Goal: Task Accomplishment & Management: Use online tool/utility

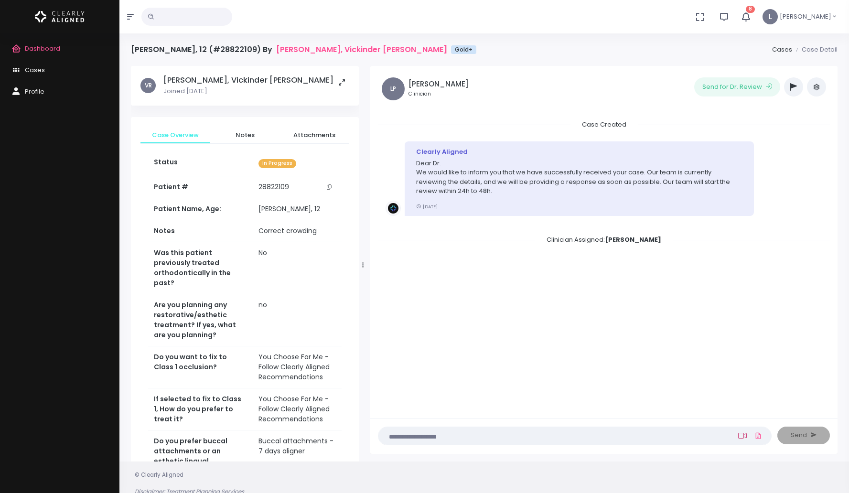
click at [738, 436] on icon at bounding box center [742, 436] width 9 height 8
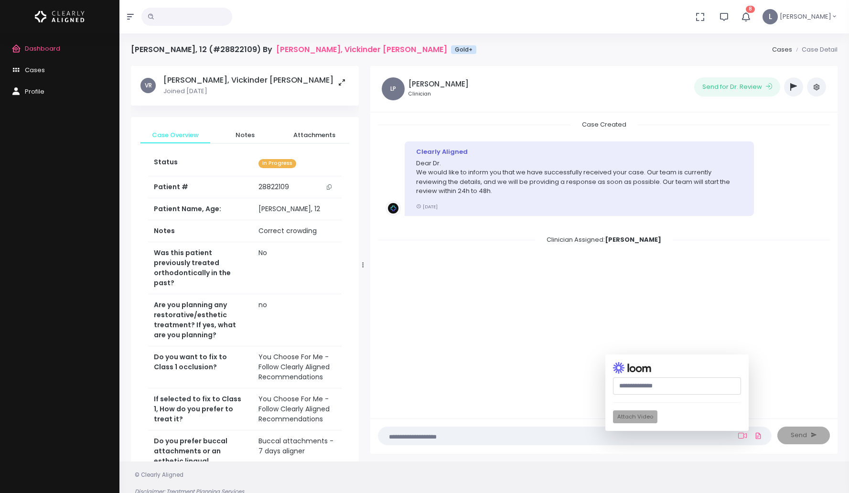
paste input "**********"
type input "**********"
click at [468, 437] on textarea at bounding box center [556, 435] width 344 height 11
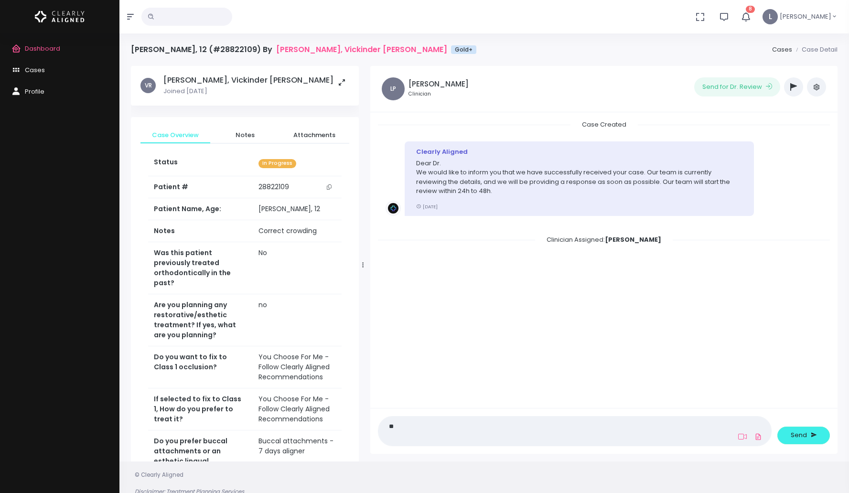
type textarea "*"
type textarea "**********"
click at [740, 439] on icon at bounding box center [742, 437] width 9 height 8
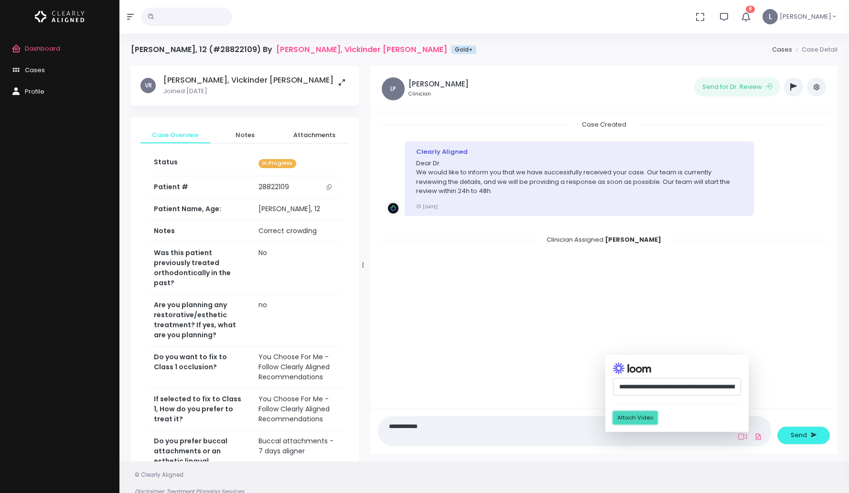
click at [643, 415] on button "Attach Video" at bounding box center [635, 417] width 44 height 13
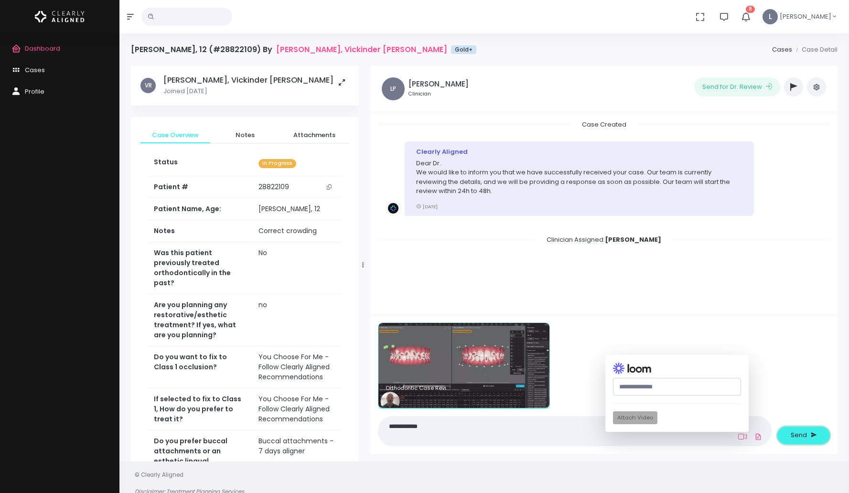
click at [801, 440] on span "Send" at bounding box center [799, 435] width 16 height 10
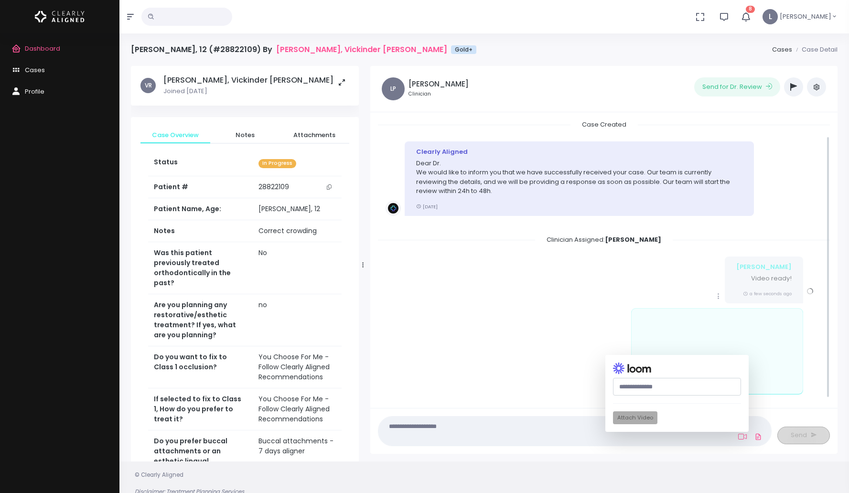
scroll to position [17, 0]
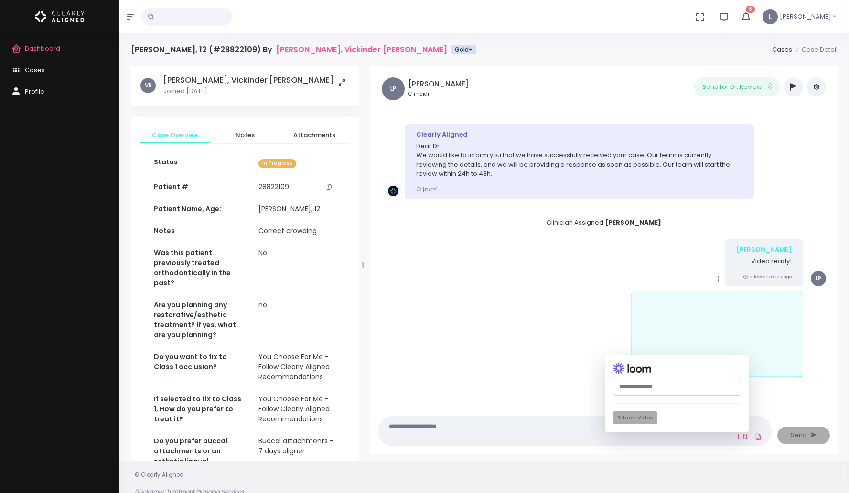
click at [573, 364] on div "scrollable content" at bounding box center [644, 334] width 328 height 86
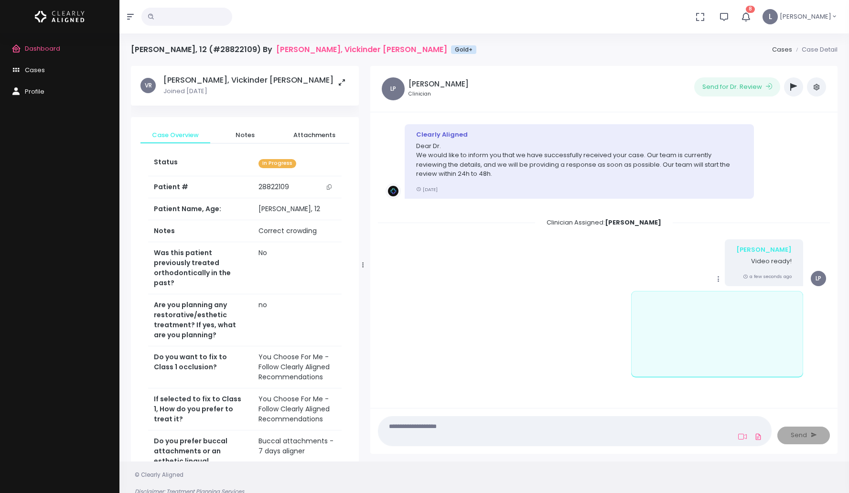
click at [723, 278] on icon "scrollable content" at bounding box center [718, 279] width 9 height 9
click at [754, 349] on link "Delete" at bounding box center [762, 350] width 99 height 15
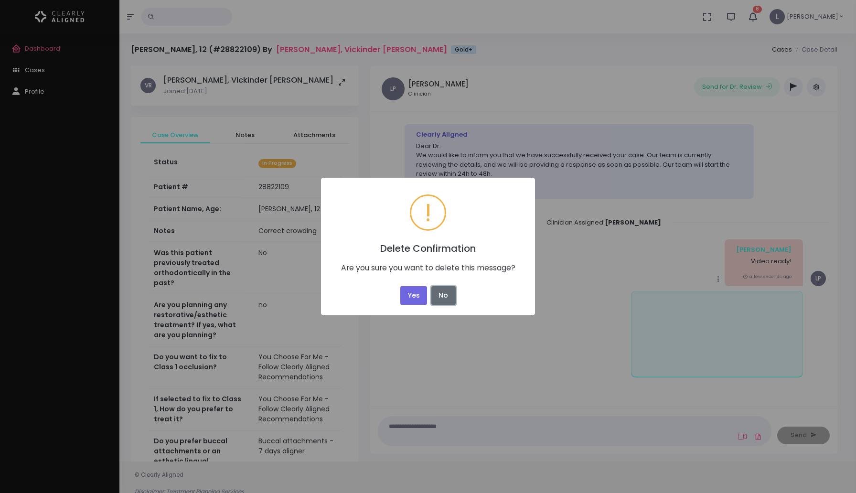
click at [441, 294] on button "No" at bounding box center [443, 295] width 24 height 19
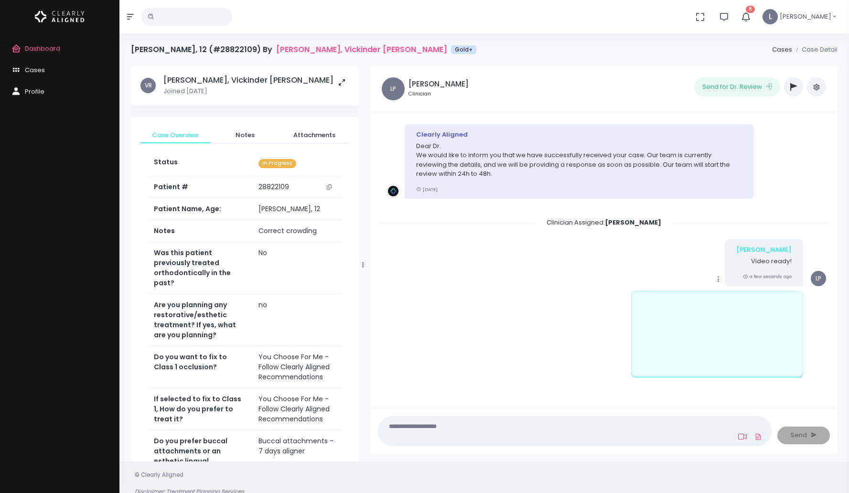
click at [741, 436] on icon at bounding box center [742, 437] width 9 height 8
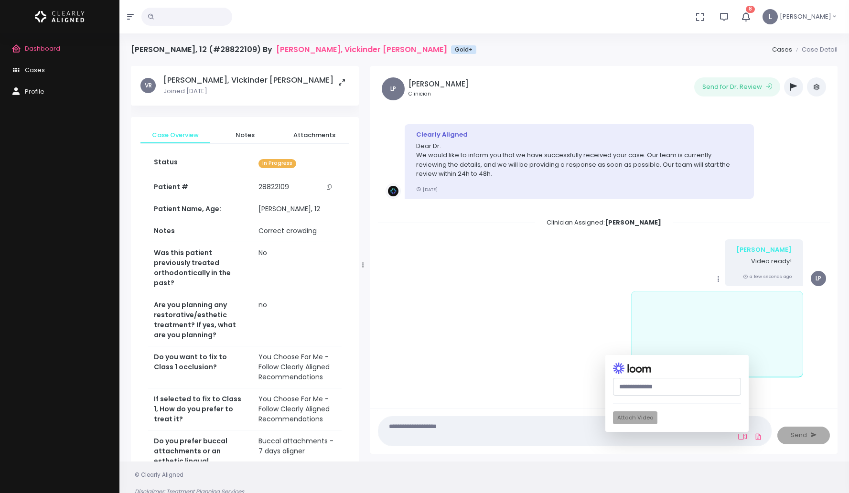
click at [573, 393] on li "Mark as Video Review Copy Edit Delete Luis Video ready! a few seconds ago LP" at bounding box center [604, 315] width 452 height 166
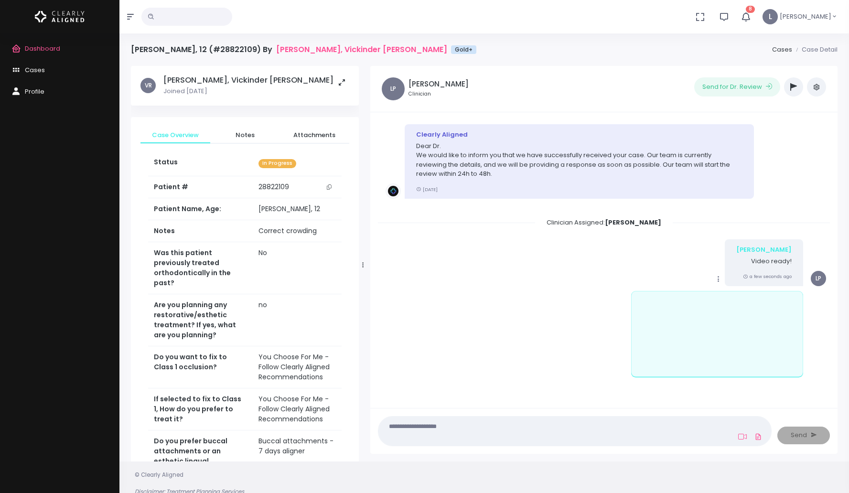
click at [573, 392] on li "Mark as Video Review Copy Edit Delete Luis Video ready! a few seconds ago LP" at bounding box center [604, 315] width 452 height 166
click at [723, 87] on button "Send for Dr. Review" at bounding box center [737, 86] width 86 height 19
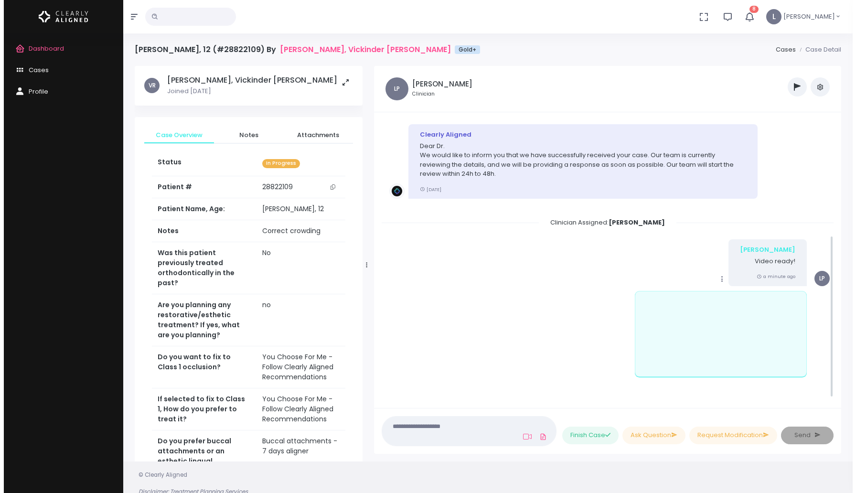
scroll to position [199, 0]
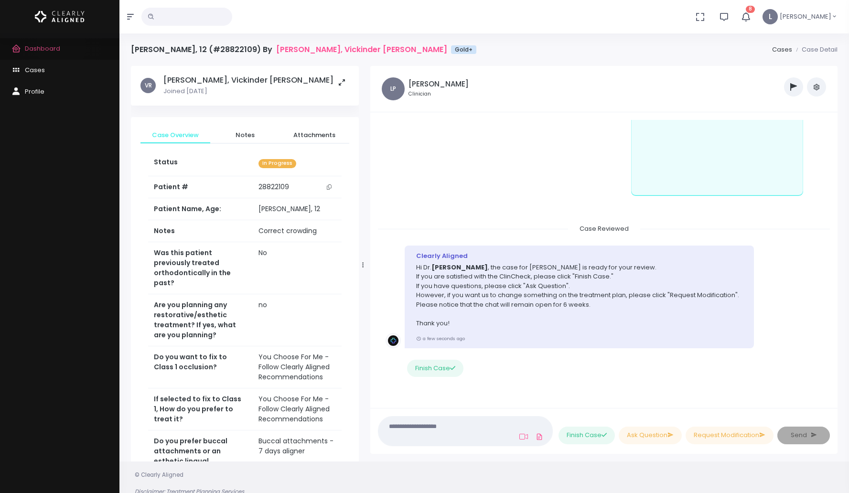
click at [61, 46] on link "Dashboard" at bounding box center [59, 49] width 119 height 22
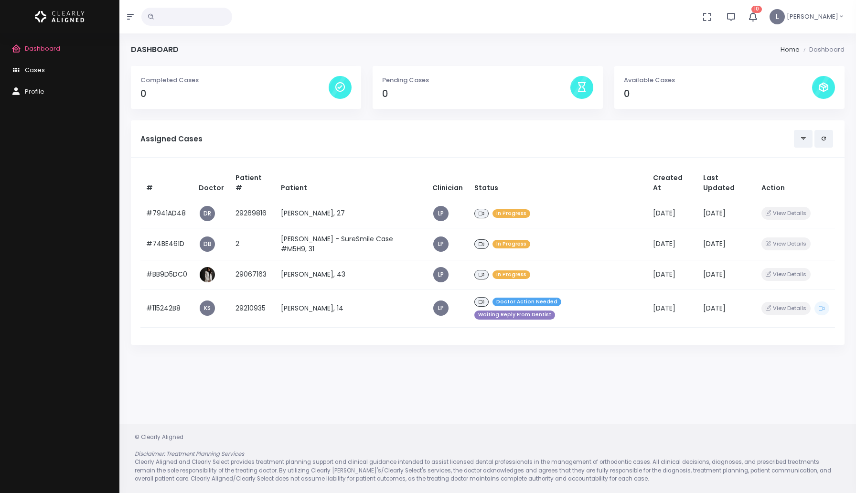
click at [36, 70] on span "Cases" at bounding box center [35, 69] width 20 height 9
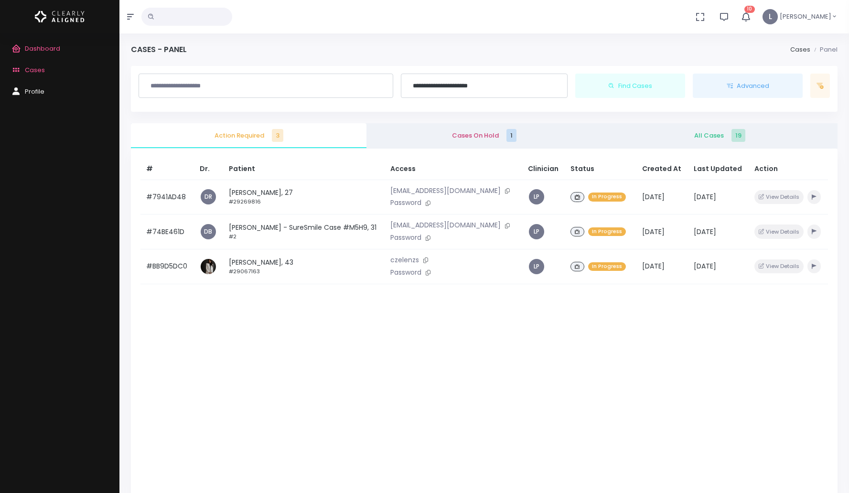
click at [480, 137] on span "Cases On Hold 1" at bounding box center [484, 136] width 220 height 10
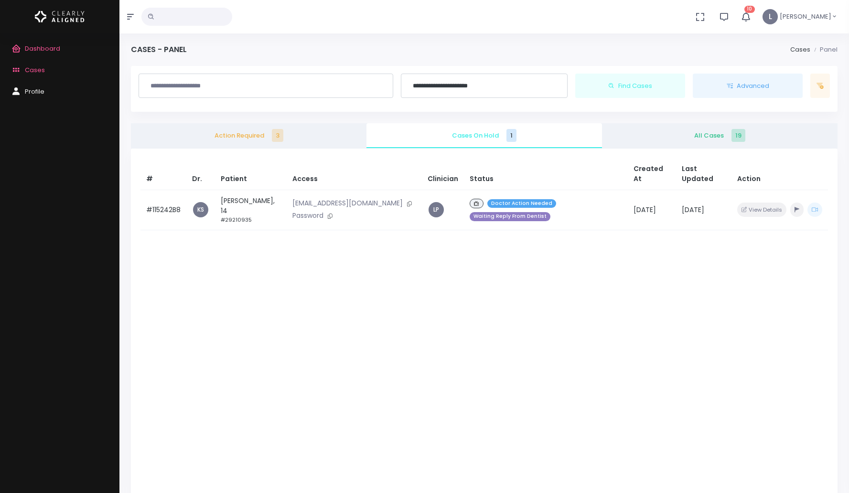
click at [698, 136] on span "All Cases 19" at bounding box center [720, 136] width 220 height 10
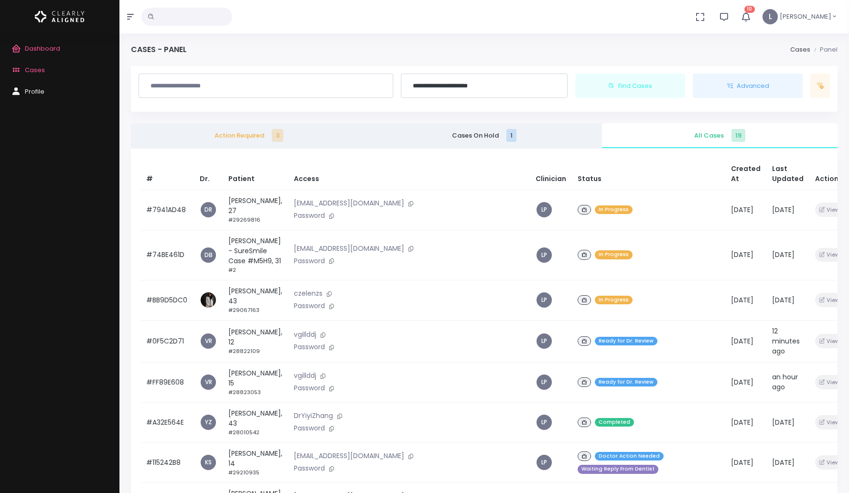
click at [43, 49] on span "Dashboard" at bounding box center [42, 48] width 35 height 9
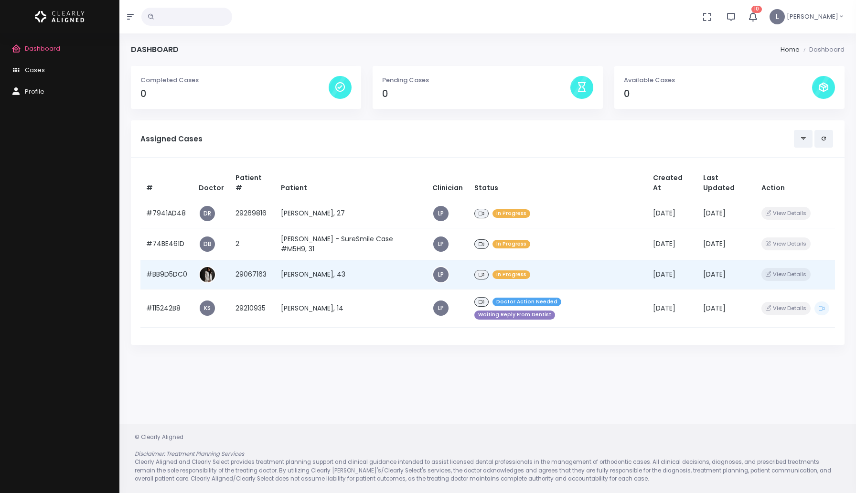
click at [367, 273] on td "[PERSON_NAME], 43" at bounding box center [350, 274] width 151 height 29
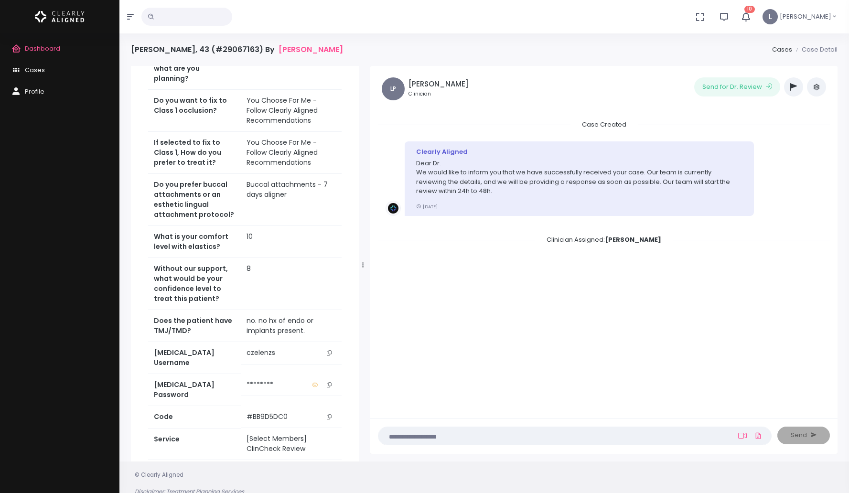
scroll to position [7, 0]
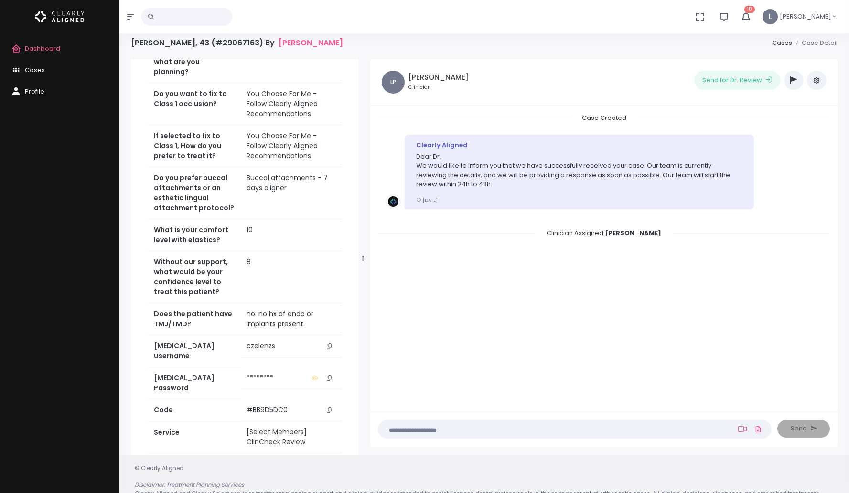
click at [329, 344] on icon "scrollable content" at bounding box center [329, 346] width 5 height 5
click at [273, 461] on link "Access Service" at bounding box center [245, 470] width 194 height 18
click at [328, 344] on icon "scrollable content" at bounding box center [329, 346] width 5 height 5
click at [332, 341] on button "scrollable content" at bounding box center [329, 346] width 13 height 10
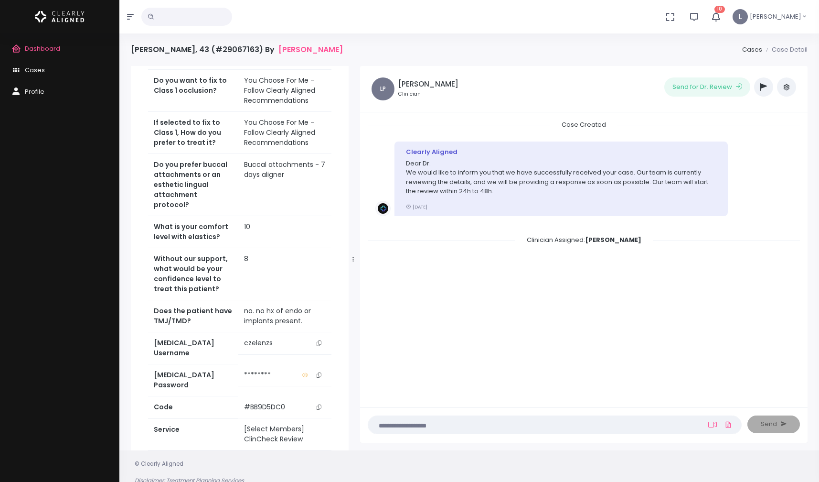
scroll to position [387, 0]
click at [279, 47] on link "[PERSON_NAME]" at bounding box center [311, 49] width 65 height 9
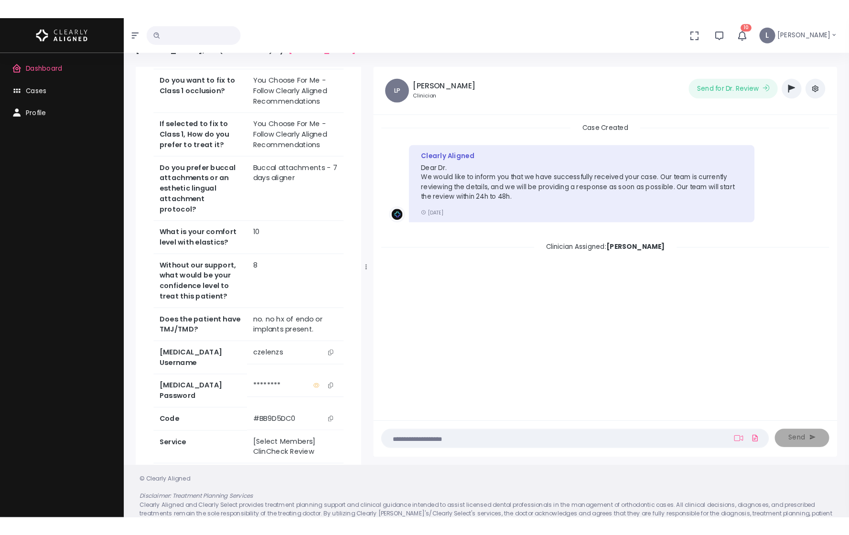
scroll to position [38, 0]
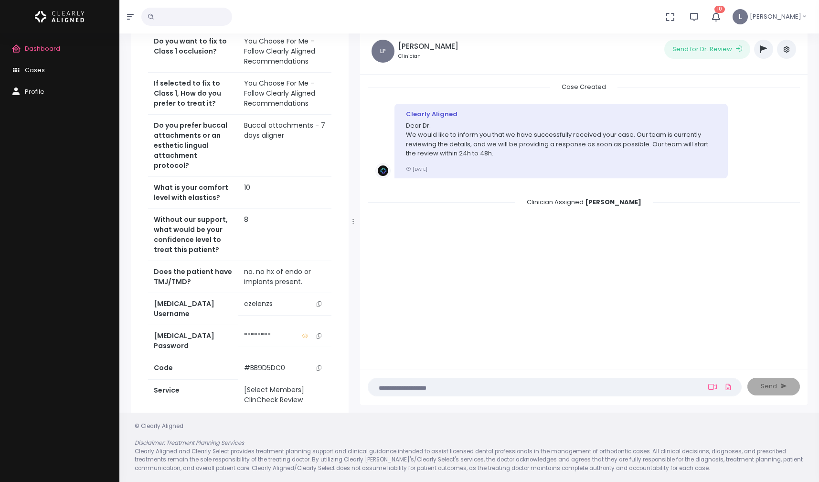
click at [318, 301] on icon "scrollable content" at bounding box center [319, 303] width 5 height 5
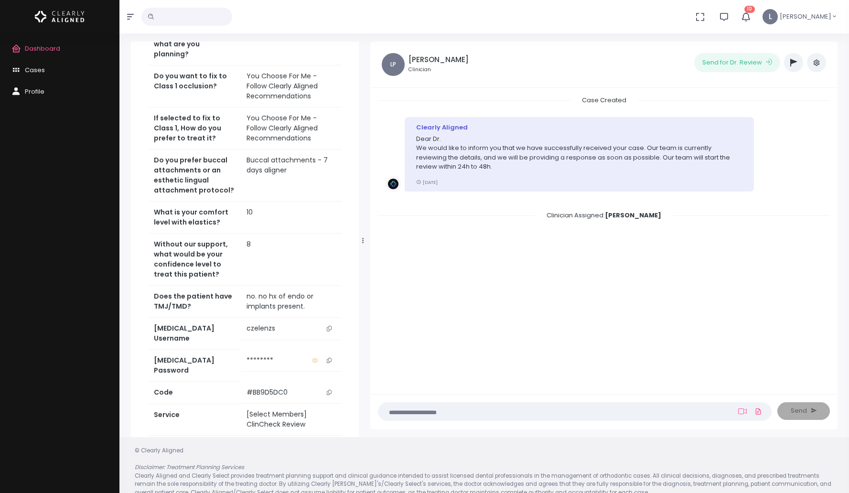
scroll to position [0, 0]
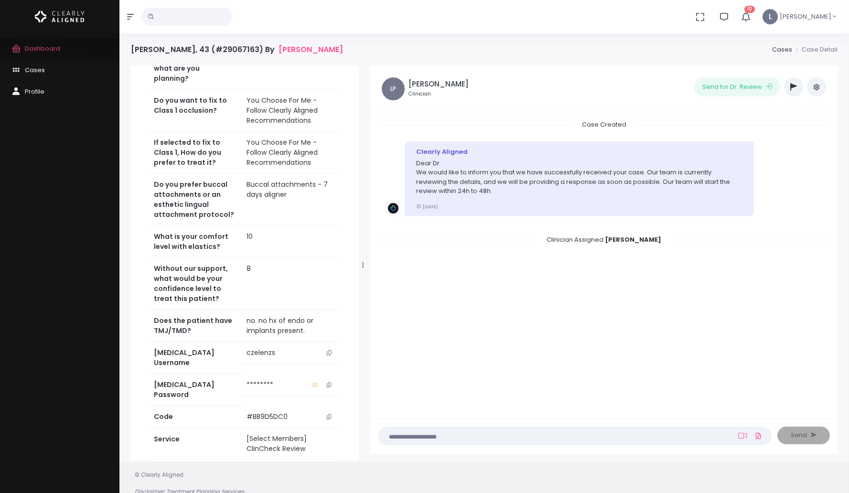
click at [42, 51] on span "Dashboard" at bounding box center [42, 48] width 35 height 9
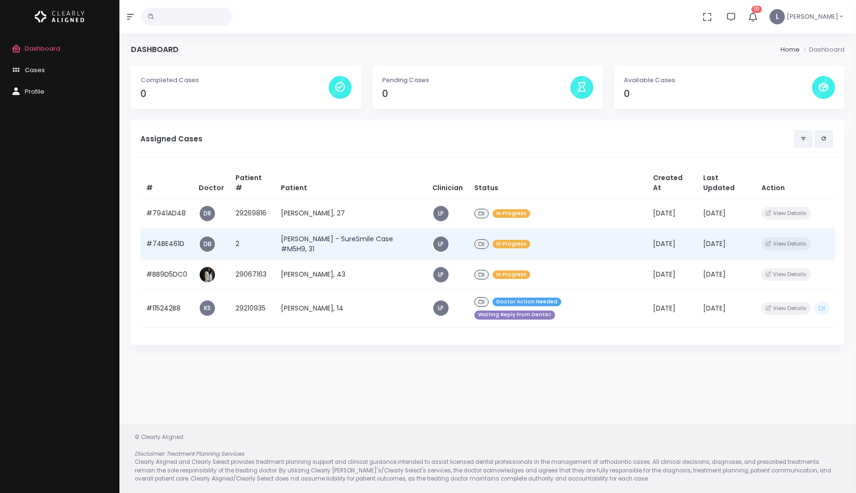
click at [407, 238] on td "[PERSON_NAME] - SureSmile Case #M5H9, 31" at bounding box center [350, 244] width 151 height 32
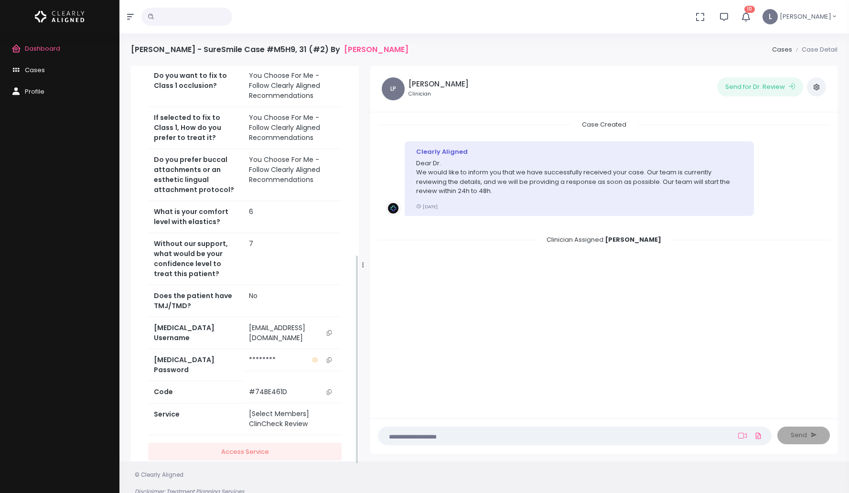
scroll to position [357, 0]
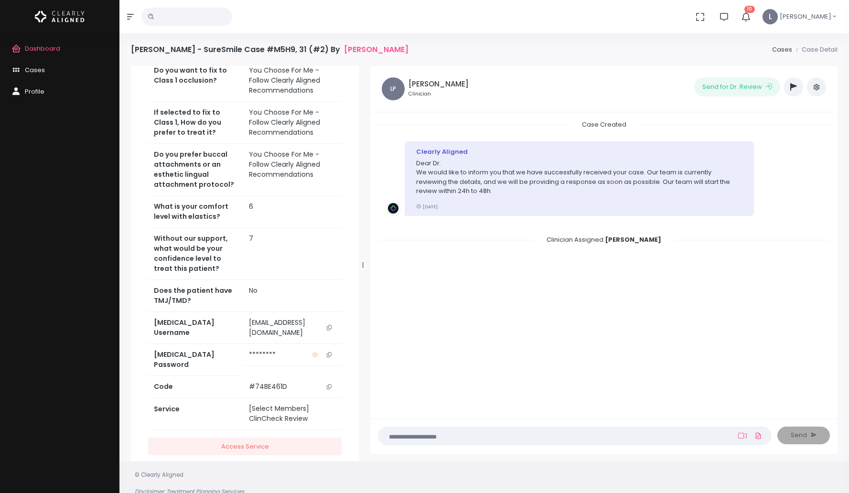
click at [328, 325] on icon "scrollable content" at bounding box center [329, 327] width 5 height 5
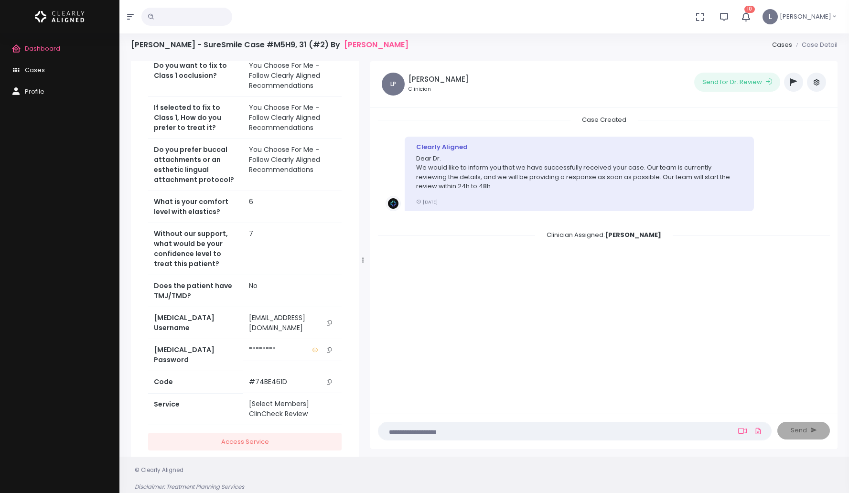
scroll to position [5, 0]
click at [330, 347] on icon "scrollable content" at bounding box center [329, 349] width 5 height 5
click at [331, 320] on icon "scrollable content" at bounding box center [329, 322] width 5 height 5
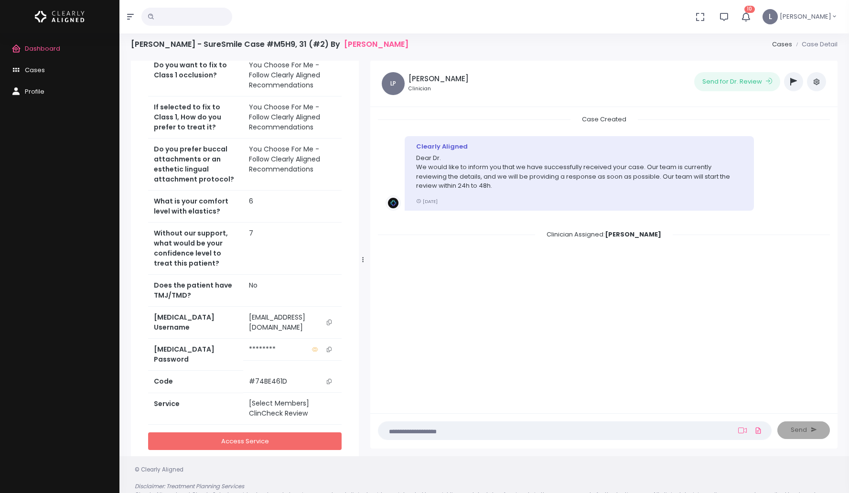
click at [309, 432] on link "Access Service" at bounding box center [245, 441] width 194 height 18
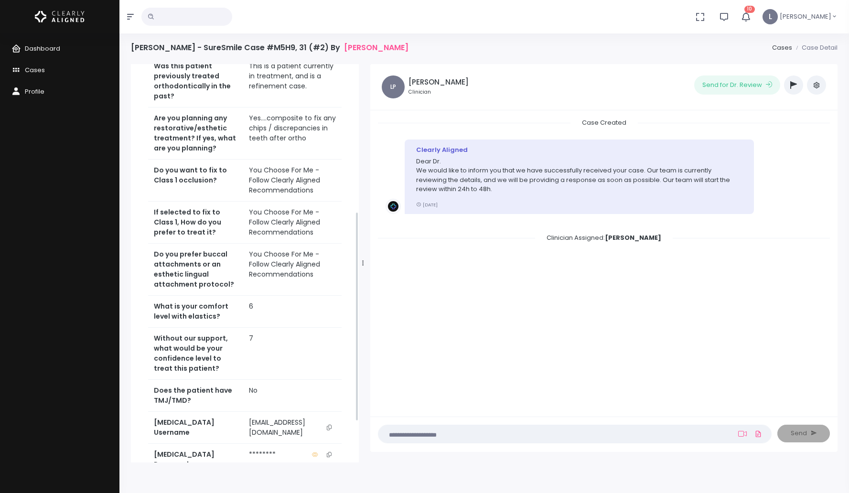
scroll to position [357, 0]
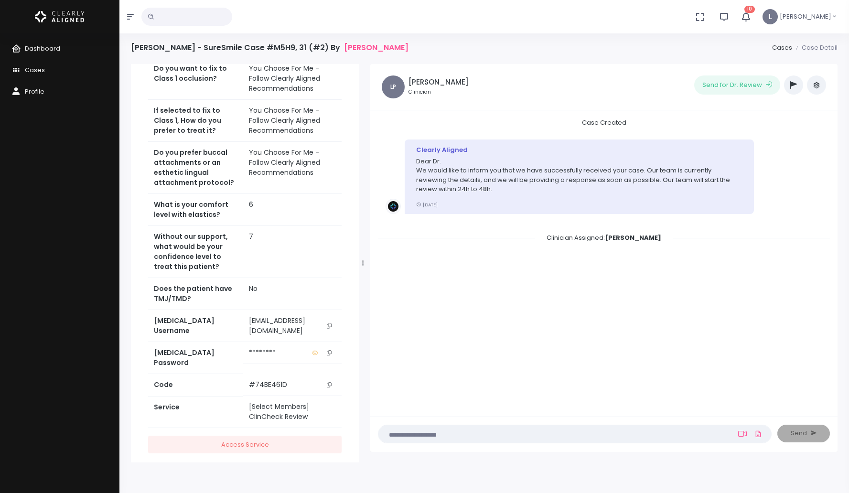
click at [329, 323] on icon "scrollable content" at bounding box center [329, 325] width 5 height 5
click at [291, 436] on link "Access Service" at bounding box center [245, 445] width 194 height 18
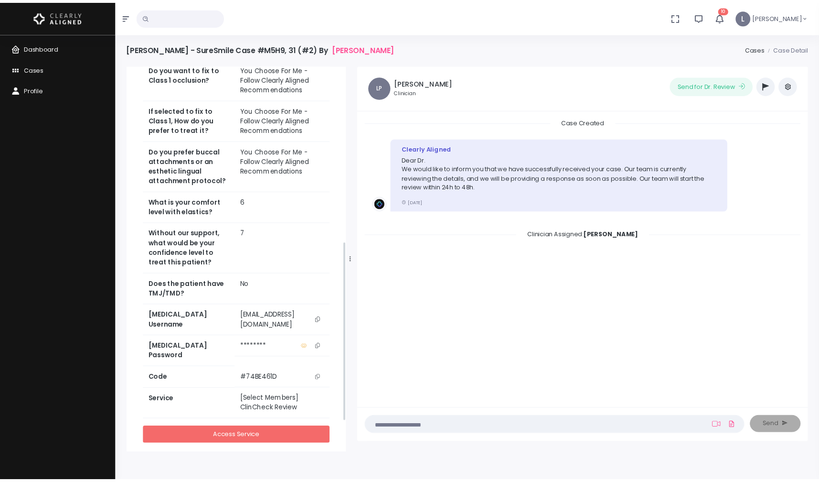
scroll to position [377, 0]
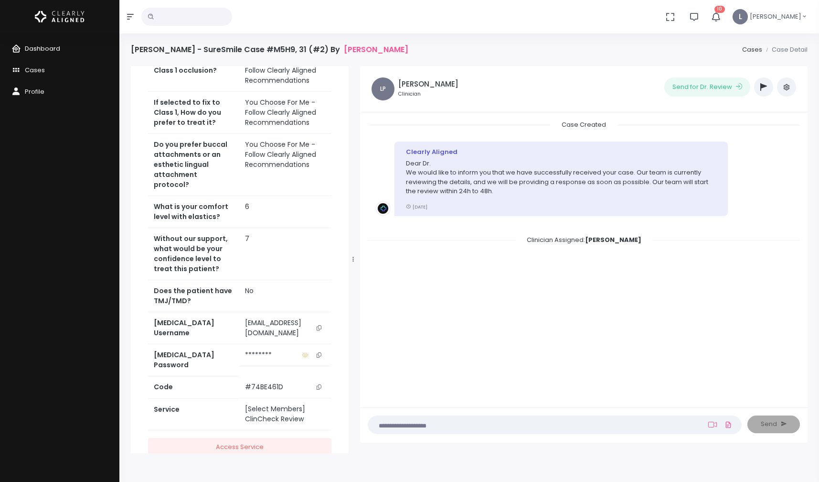
click at [54, 50] on span "Dashboard" at bounding box center [42, 48] width 35 height 9
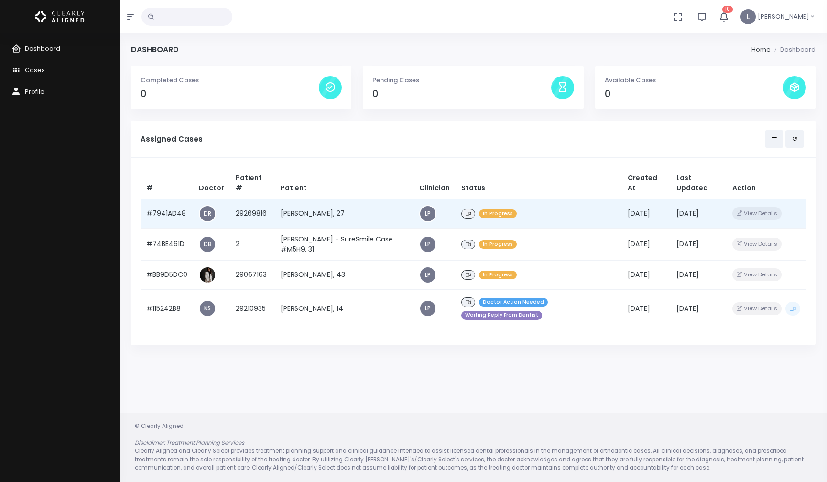
click at [331, 211] on td "[PERSON_NAME], 27" at bounding box center [344, 213] width 138 height 29
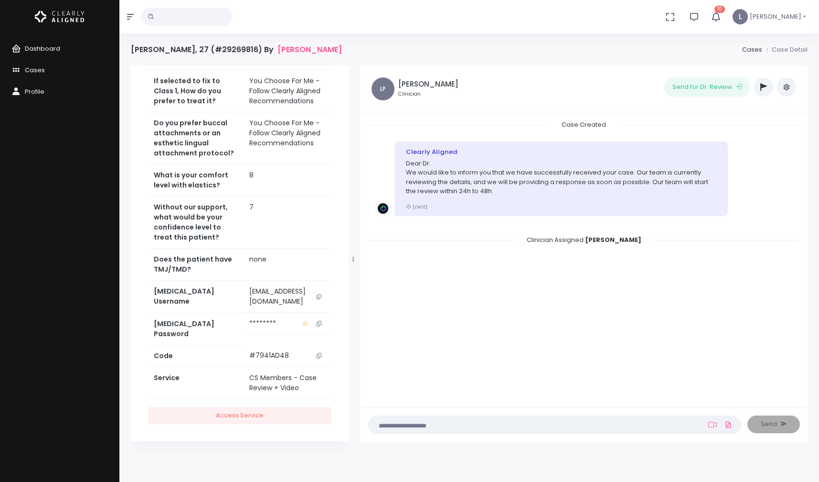
scroll to position [0, 17]
click at [320, 294] on icon "scrollable content" at bounding box center [319, 296] width 5 height 5
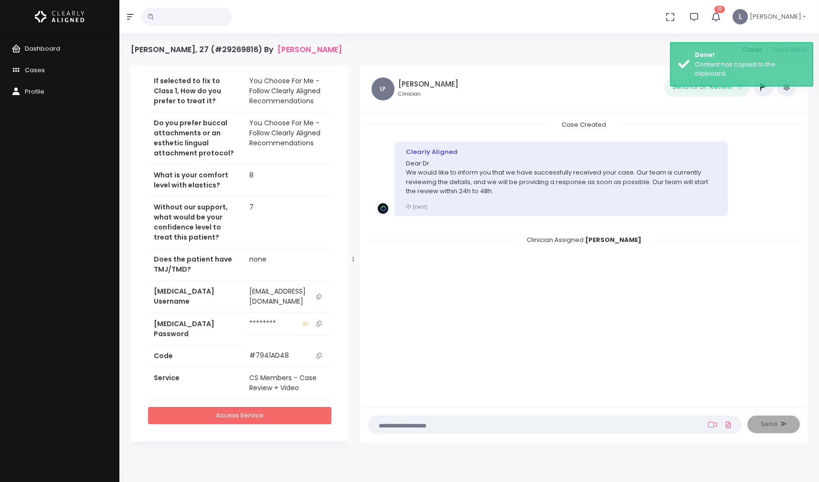
click at [289, 412] on link "Access Service" at bounding box center [239, 416] width 183 height 18
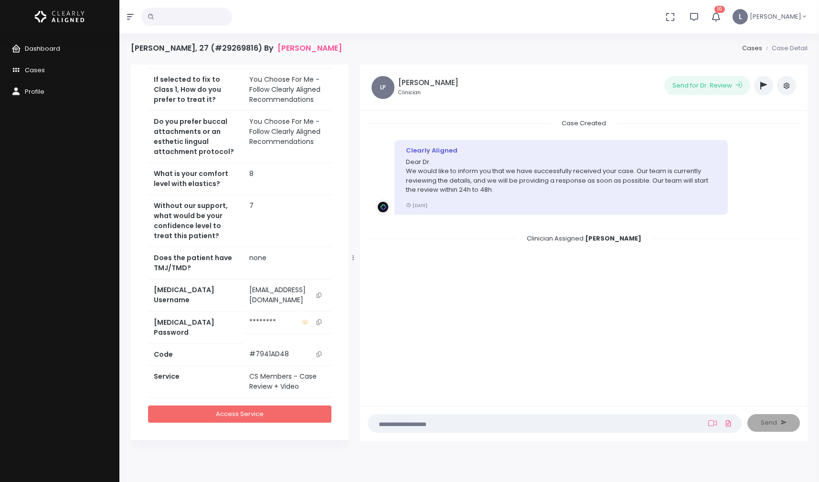
scroll to position [2, 0]
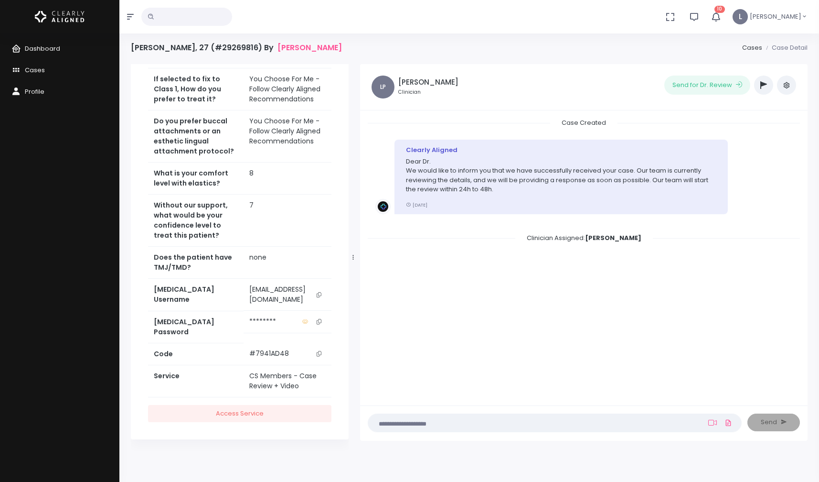
click at [322, 291] on button "scrollable content" at bounding box center [318, 294] width 13 height 20
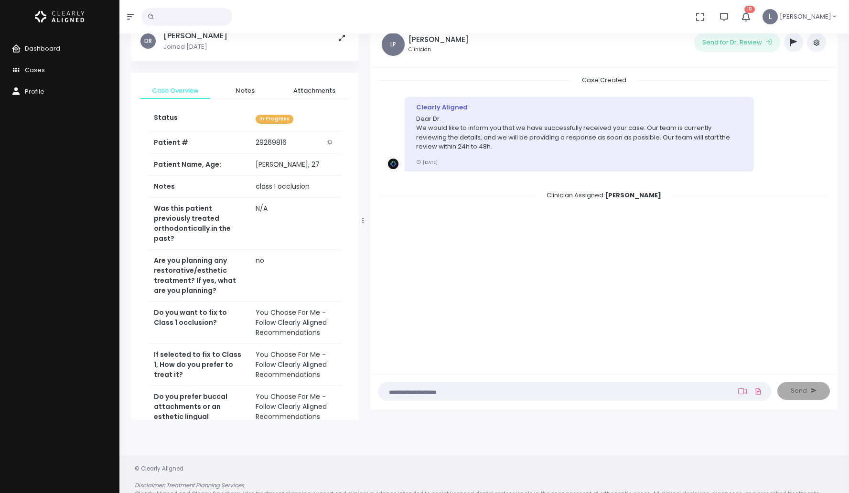
scroll to position [76, 0]
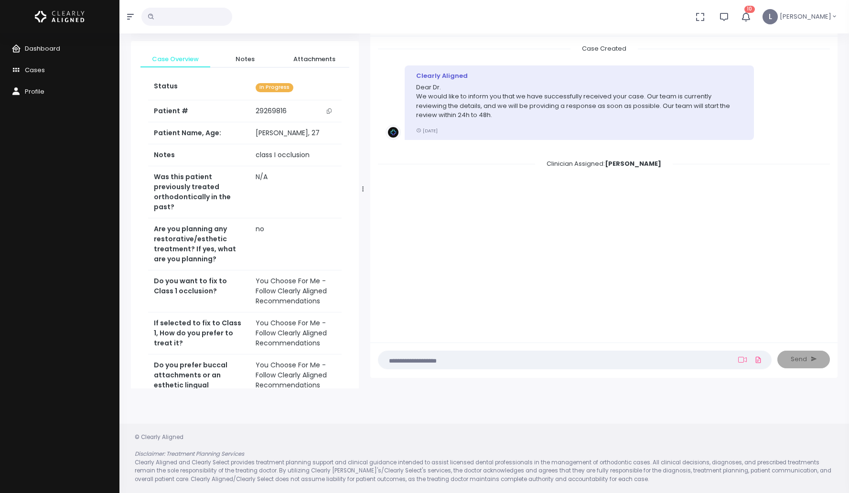
click at [512, 358] on textarea at bounding box center [556, 360] width 344 height 11
type textarea "**********"
click at [745, 363] on icon at bounding box center [742, 361] width 9 height 8
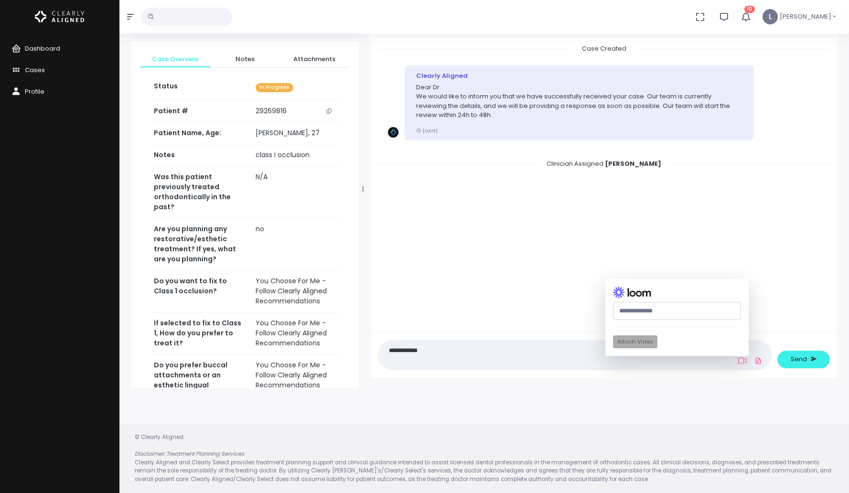
paste input "**********"
type input "**********"
click at [644, 344] on button "Attach Video" at bounding box center [635, 341] width 44 height 13
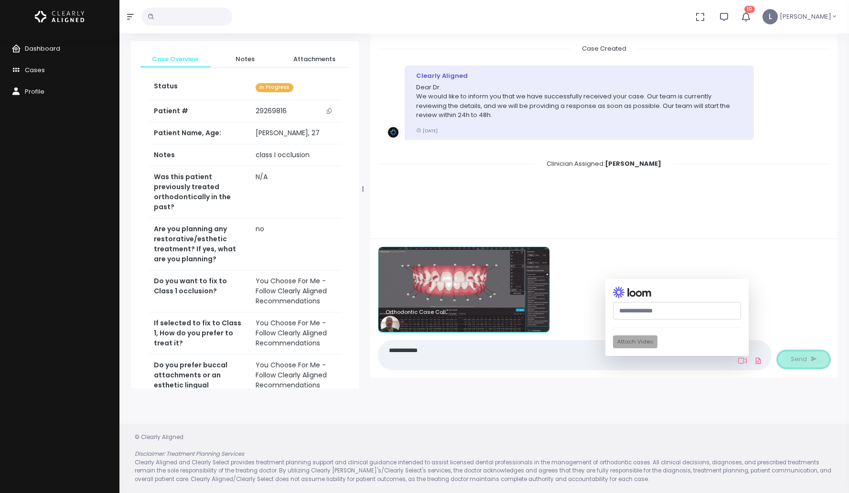
click at [796, 359] on span "Send" at bounding box center [799, 360] width 16 height 10
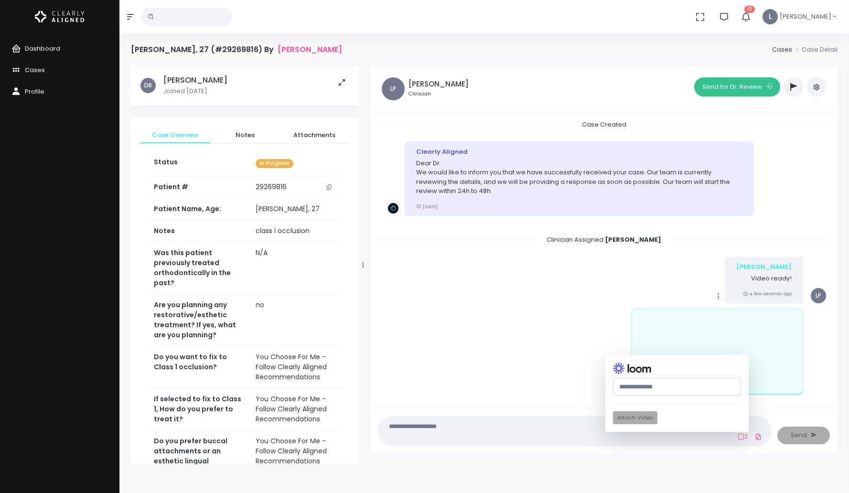
click at [717, 91] on button "Send for Dr. Review" at bounding box center [737, 86] width 86 height 19
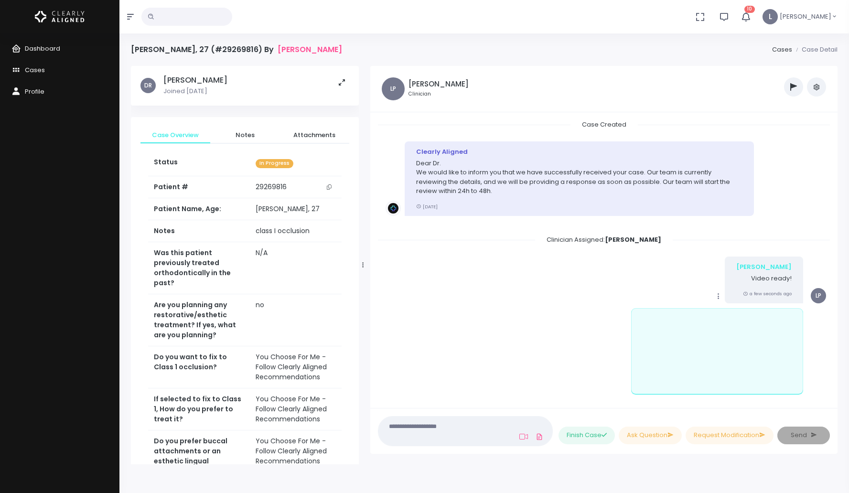
scroll to position [199, 0]
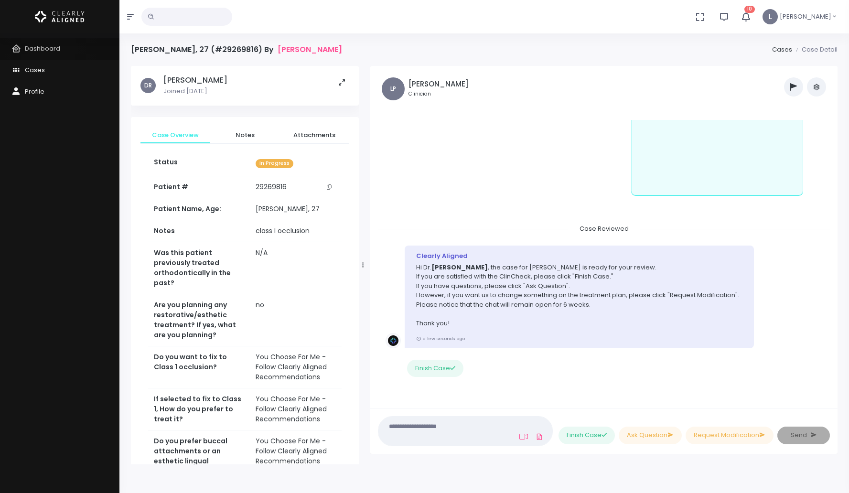
click at [52, 45] on span "Dashboard" at bounding box center [42, 48] width 35 height 9
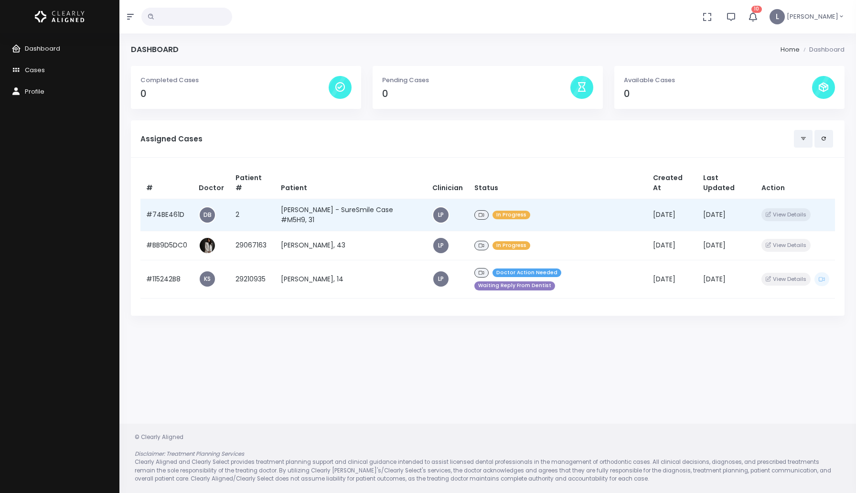
click at [381, 212] on td "[PERSON_NAME] - SureSmile Case #M5H9, 31" at bounding box center [350, 215] width 151 height 32
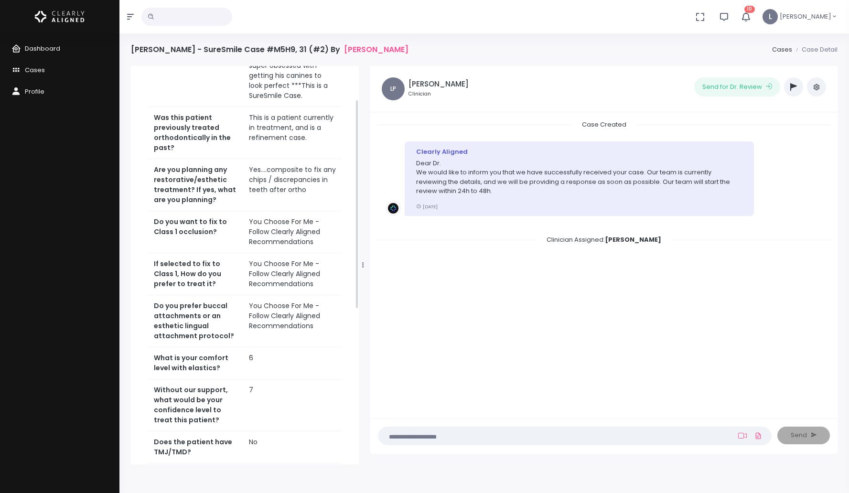
scroll to position [298, 0]
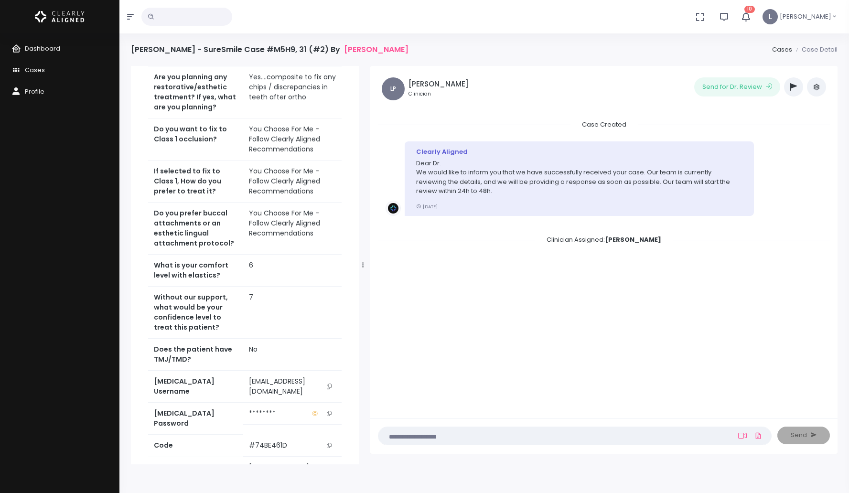
click at [330, 384] on icon "scrollable content" at bounding box center [329, 386] width 5 height 5
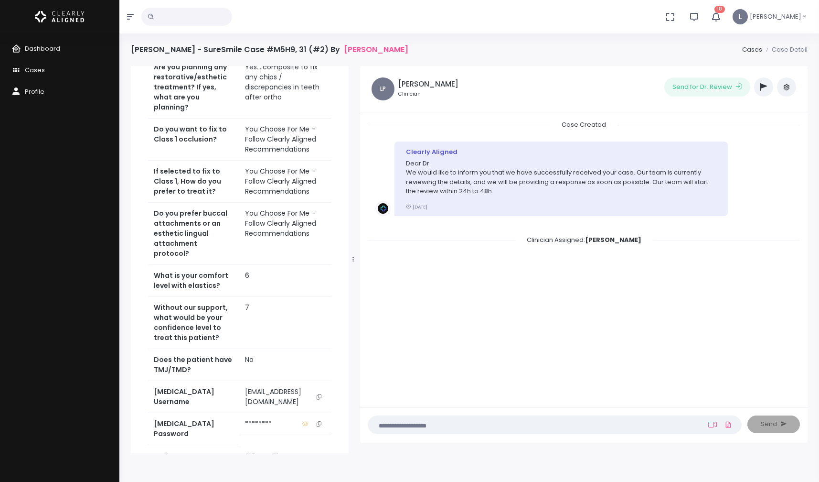
scroll to position [2, 0]
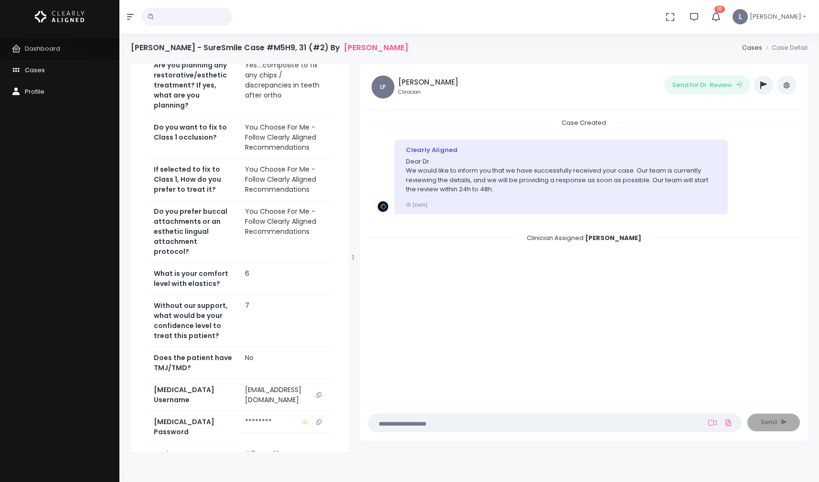
click at [50, 48] on span "Dashboard" at bounding box center [42, 48] width 35 height 9
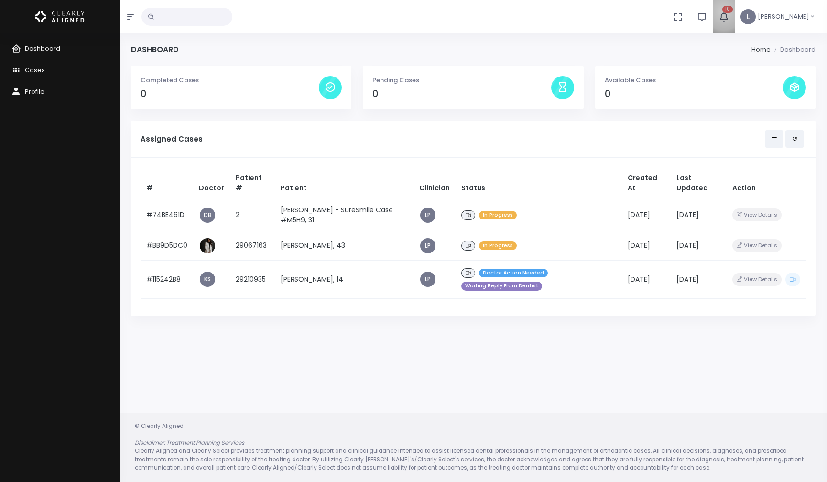
click at [732, 11] on span "10" at bounding box center [727, 9] width 11 height 7
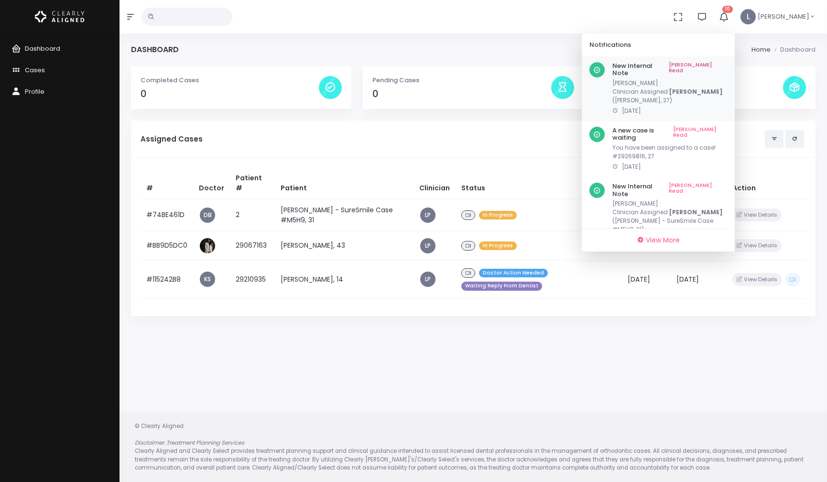
click at [712, 65] on link "Mark As Read" at bounding box center [697, 69] width 58 height 15
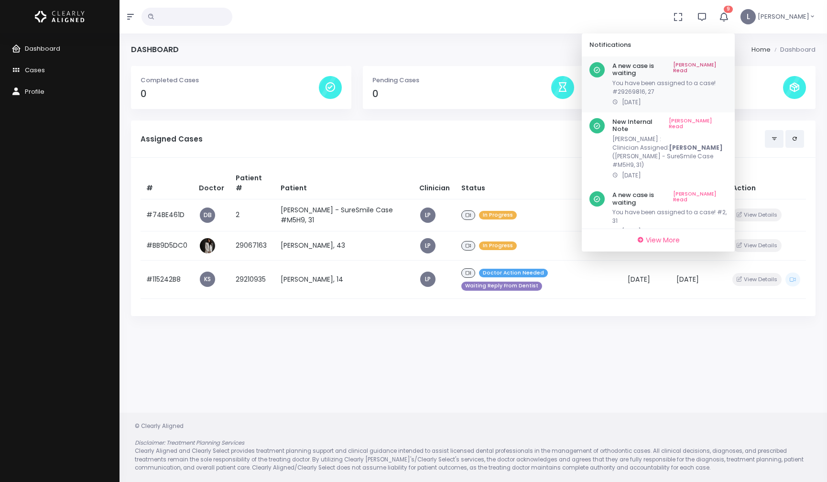
click at [712, 65] on link "Mark As Read" at bounding box center [700, 69] width 54 height 15
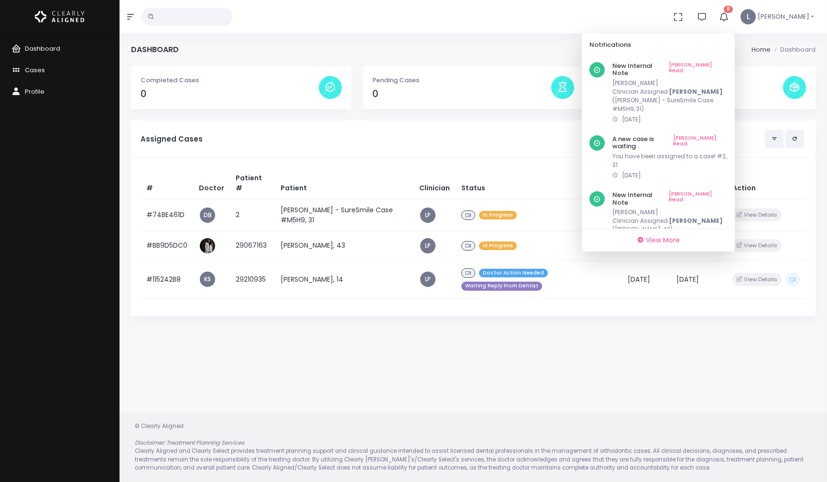
click at [712, 65] on link "Mark As Read" at bounding box center [697, 69] width 58 height 15
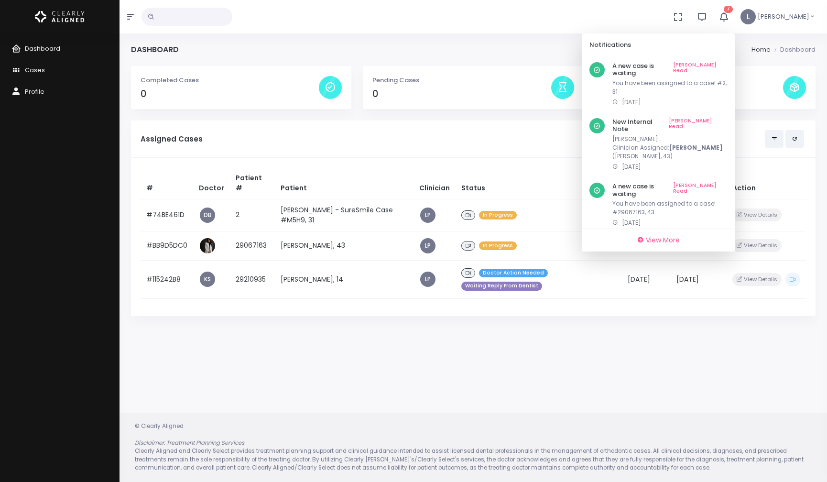
click at [712, 65] on link "Mark As Read" at bounding box center [700, 69] width 54 height 15
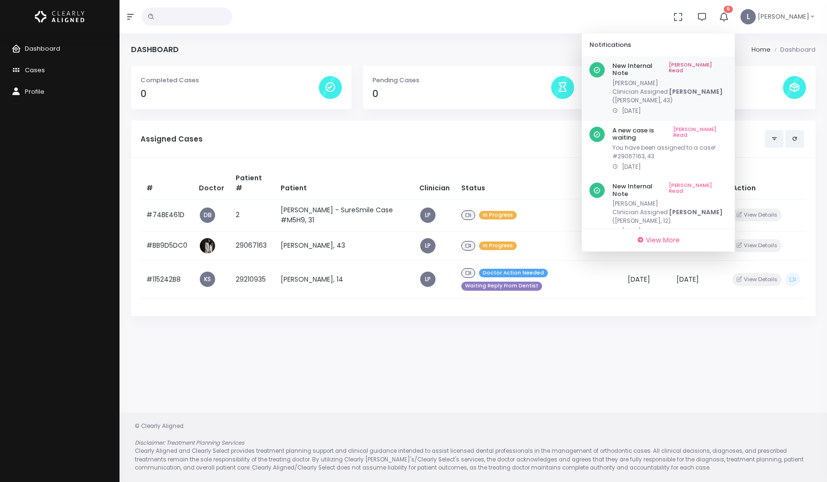
click at [712, 65] on link "Mark As Read" at bounding box center [697, 69] width 58 height 15
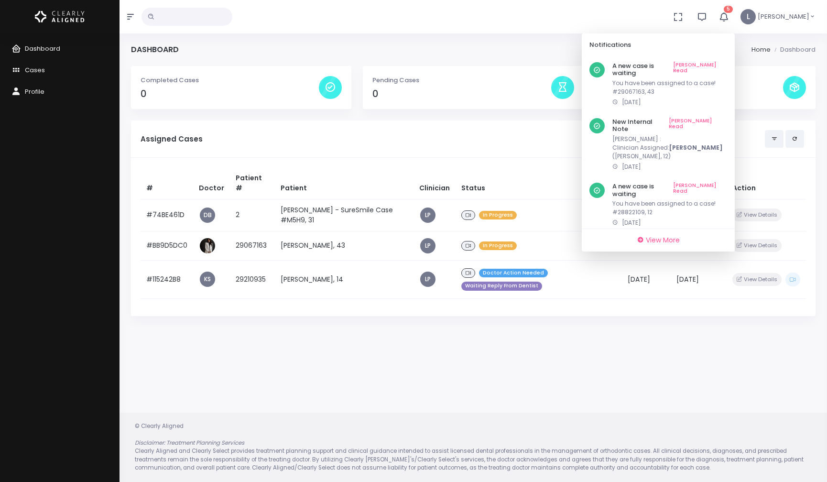
click at [712, 65] on link "Mark As Read" at bounding box center [700, 69] width 54 height 15
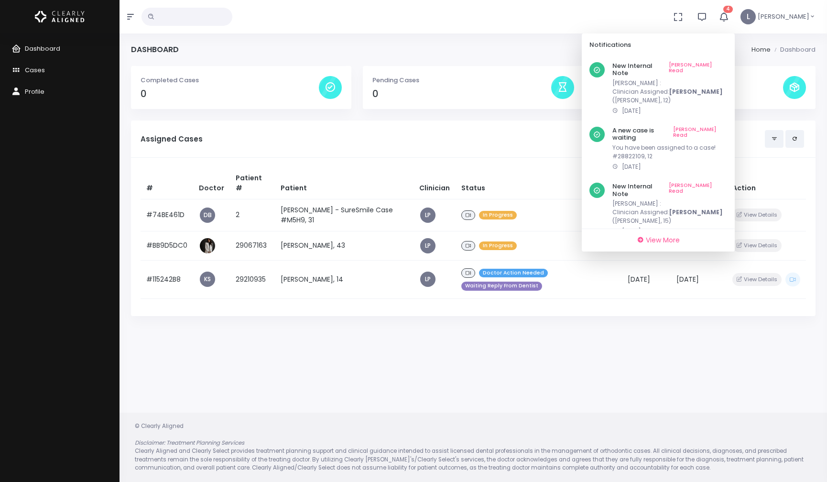
click at [712, 65] on link "Mark As Read" at bounding box center [697, 69] width 58 height 15
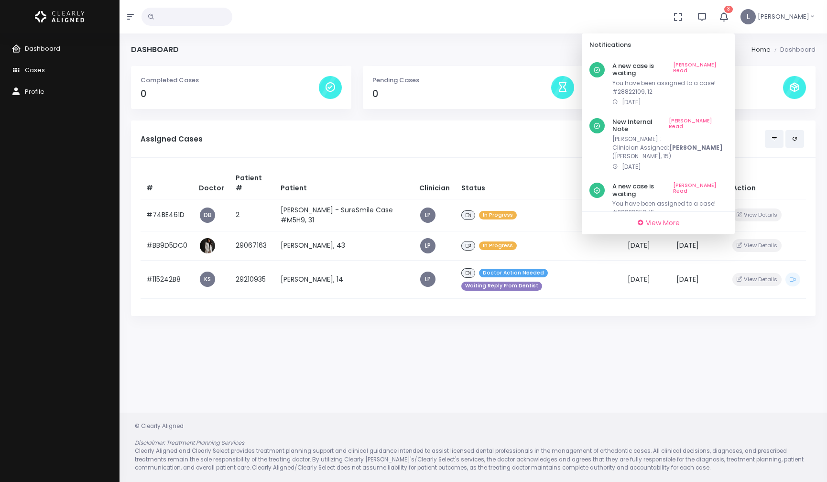
click at [712, 65] on link "Mark As Read" at bounding box center [700, 69] width 54 height 15
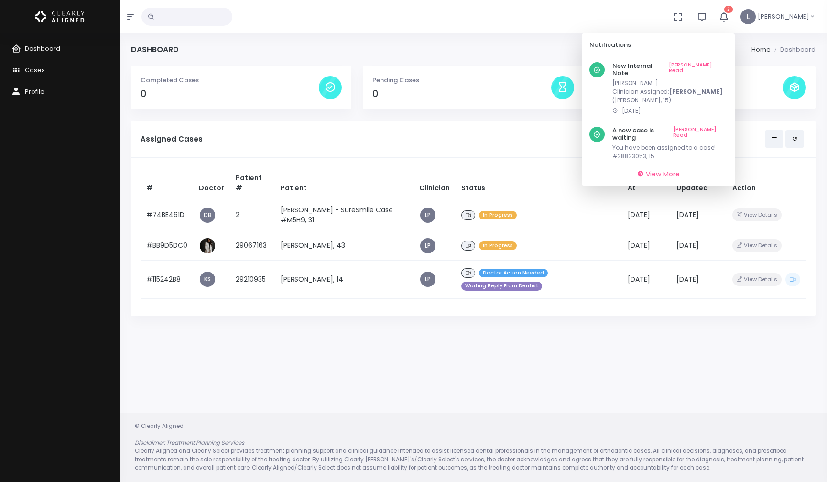
click at [712, 65] on link "Mark As Read" at bounding box center [697, 69] width 58 height 15
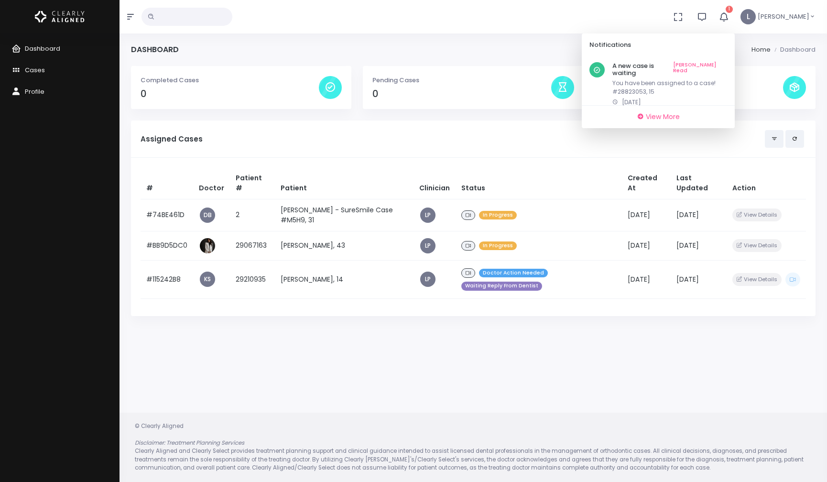
click at [712, 65] on link "Mark As Read" at bounding box center [700, 69] width 54 height 15
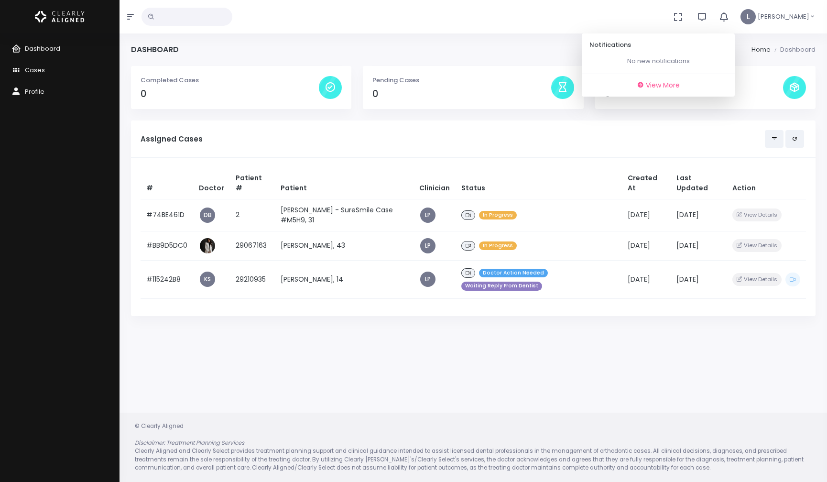
click at [645, 16] on div "No data found, change terms and search again... Notifications No new notificati…" at bounding box center [413, 16] width 827 height 33
